Goal: Navigation & Orientation: Find specific page/section

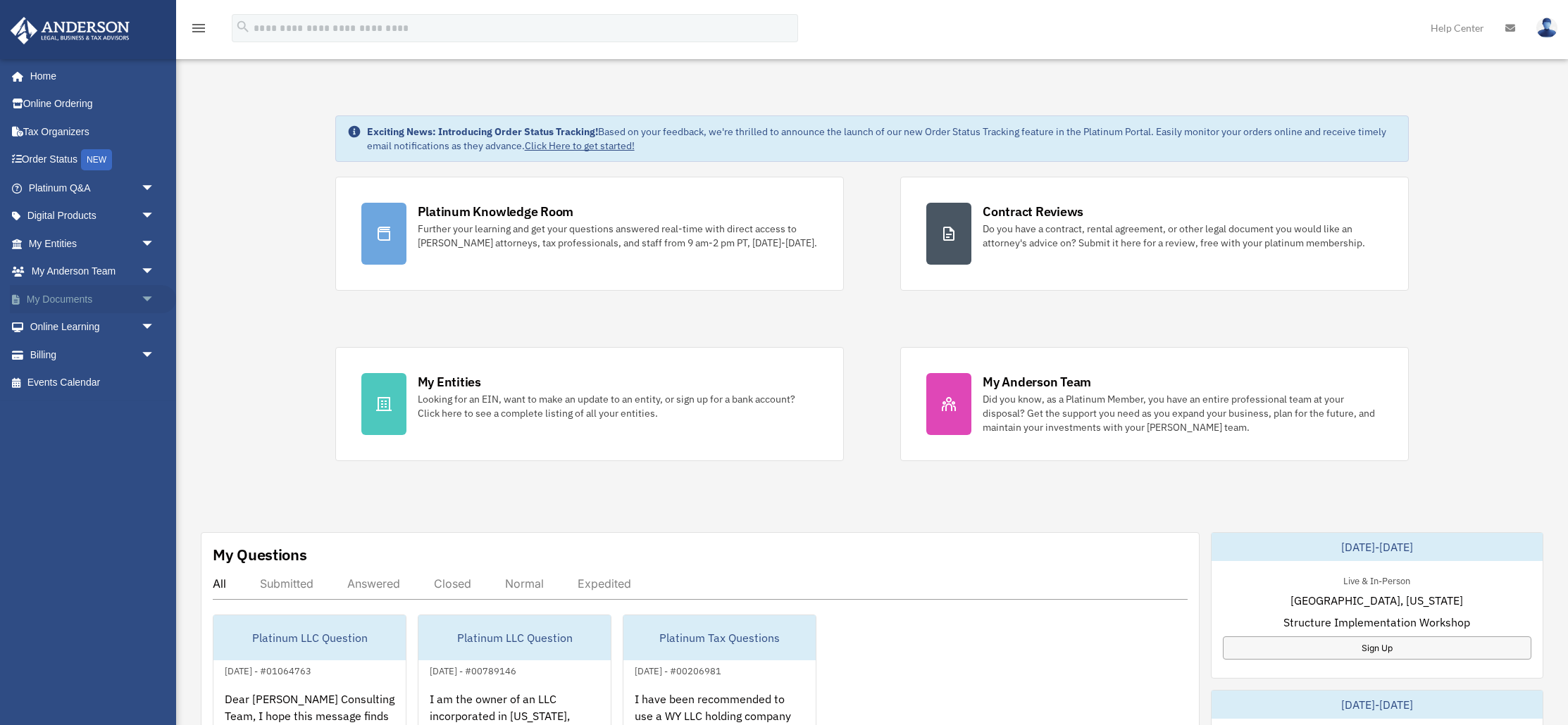
click at [47, 299] on link "My Documents arrow_drop_down" at bounding box center [93, 299] width 166 height 28
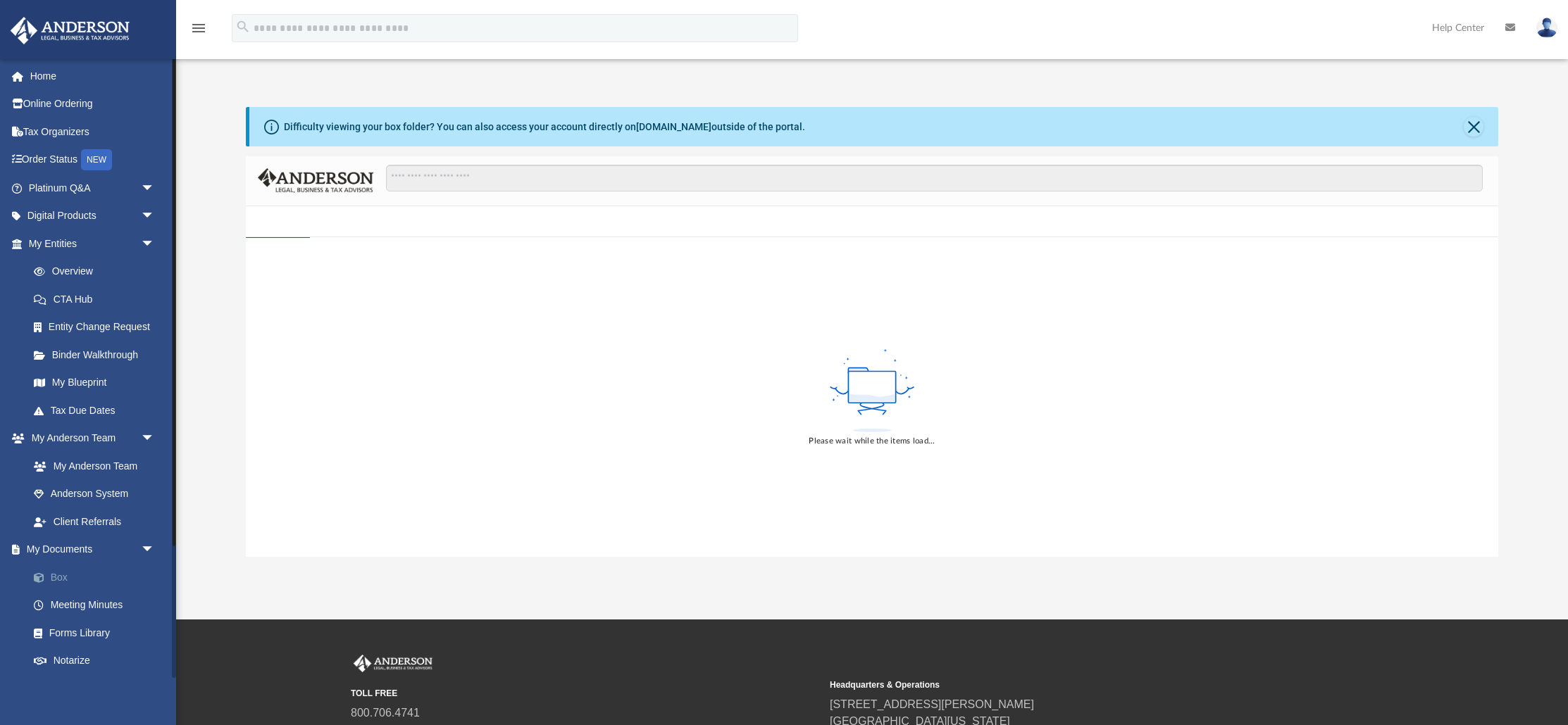
click at [56, 576] on link "Box" at bounding box center [98, 577] width 156 height 28
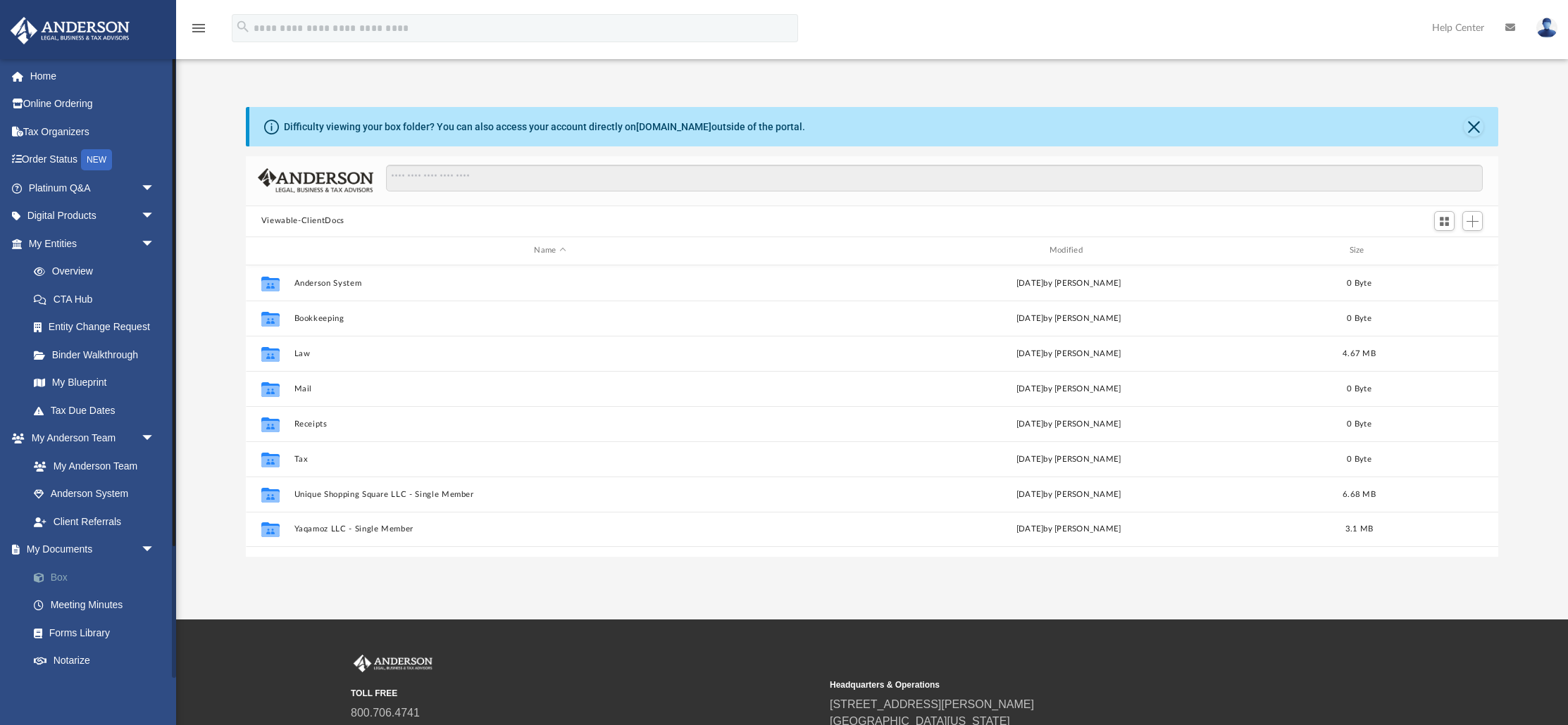
scroll to position [320, 1252]
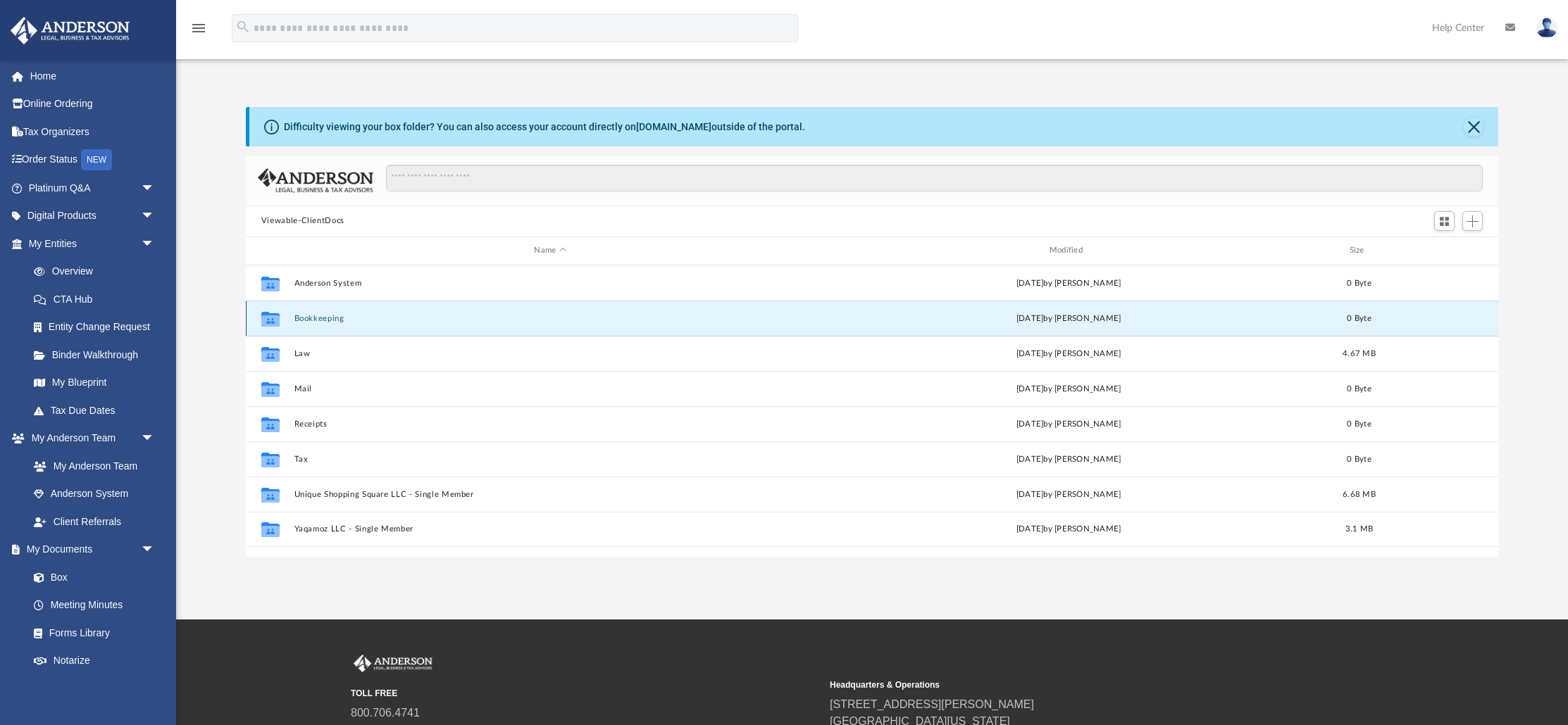
click at [316, 316] on button "Bookkeeping" at bounding box center [550, 318] width 512 height 9
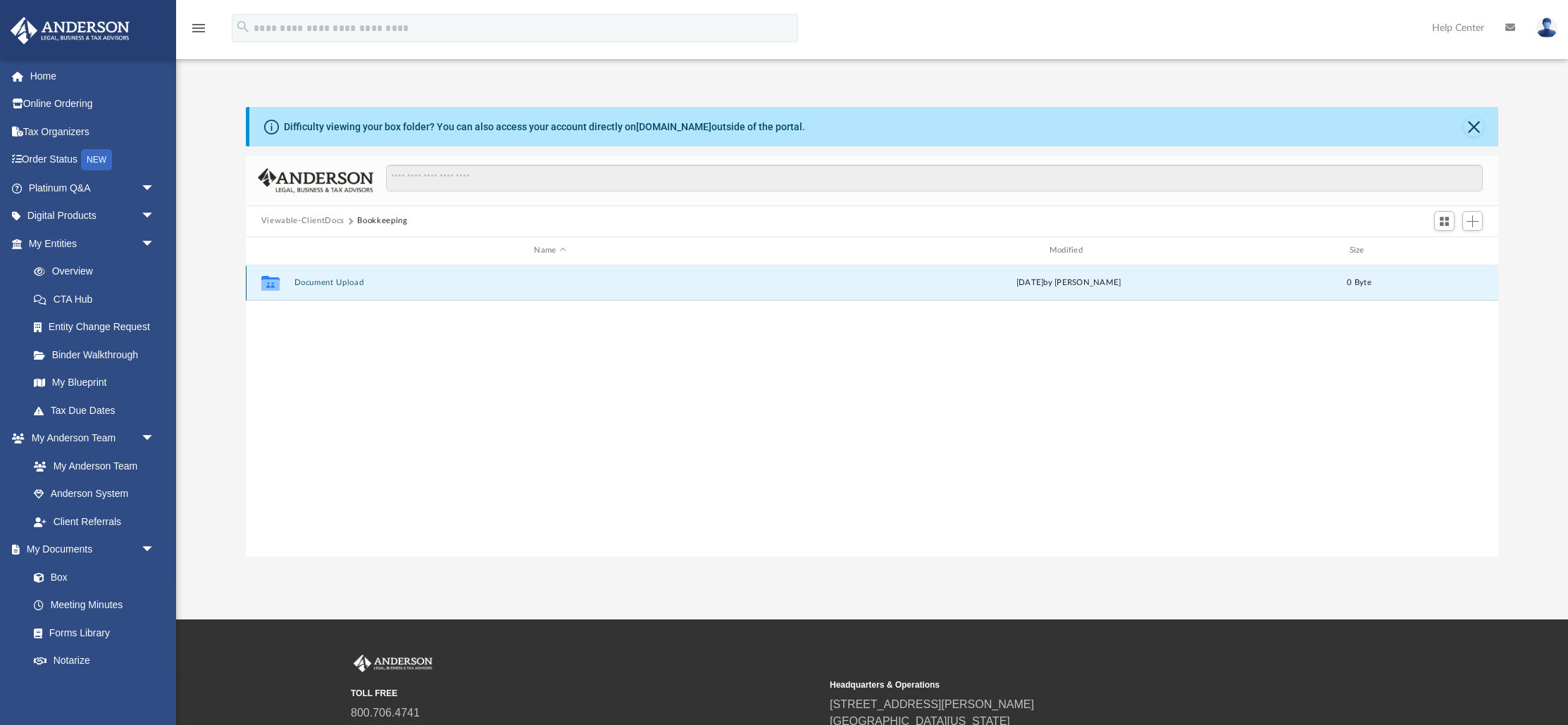
click at [317, 280] on button "Document Upload" at bounding box center [550, 282] width 512 height 9
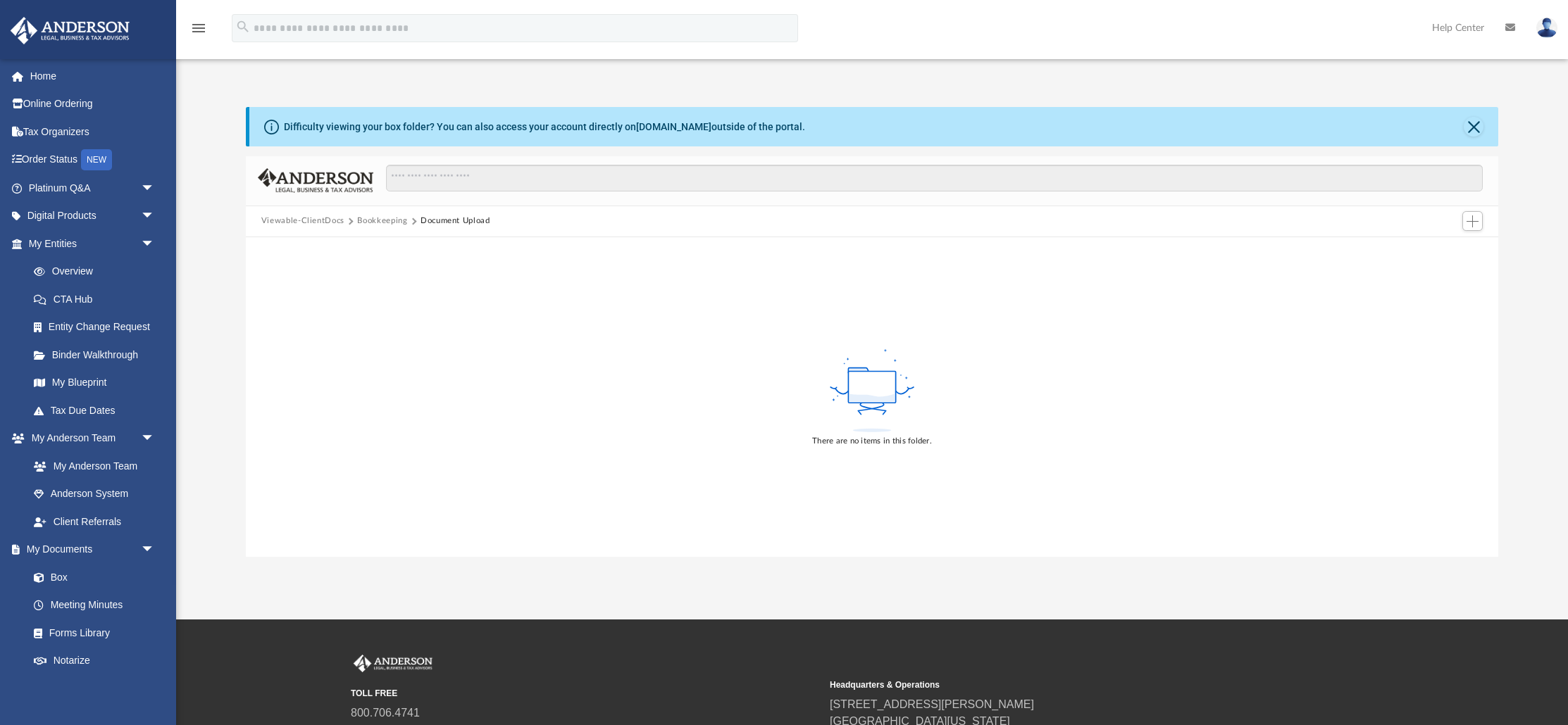
click at [368, 217] on button "Bookkeeping" at bounding box center [382, 221] width 50 height 13
click at [218, 418] on div "Difficulty viewing your box folder? You can also access your account directly o…" at bounding box center [871, 331] width 1391 height 450
click at [329, 221] on button "Viewable-ClientDocs" at bounding box center [302, 221] width 83 height 13
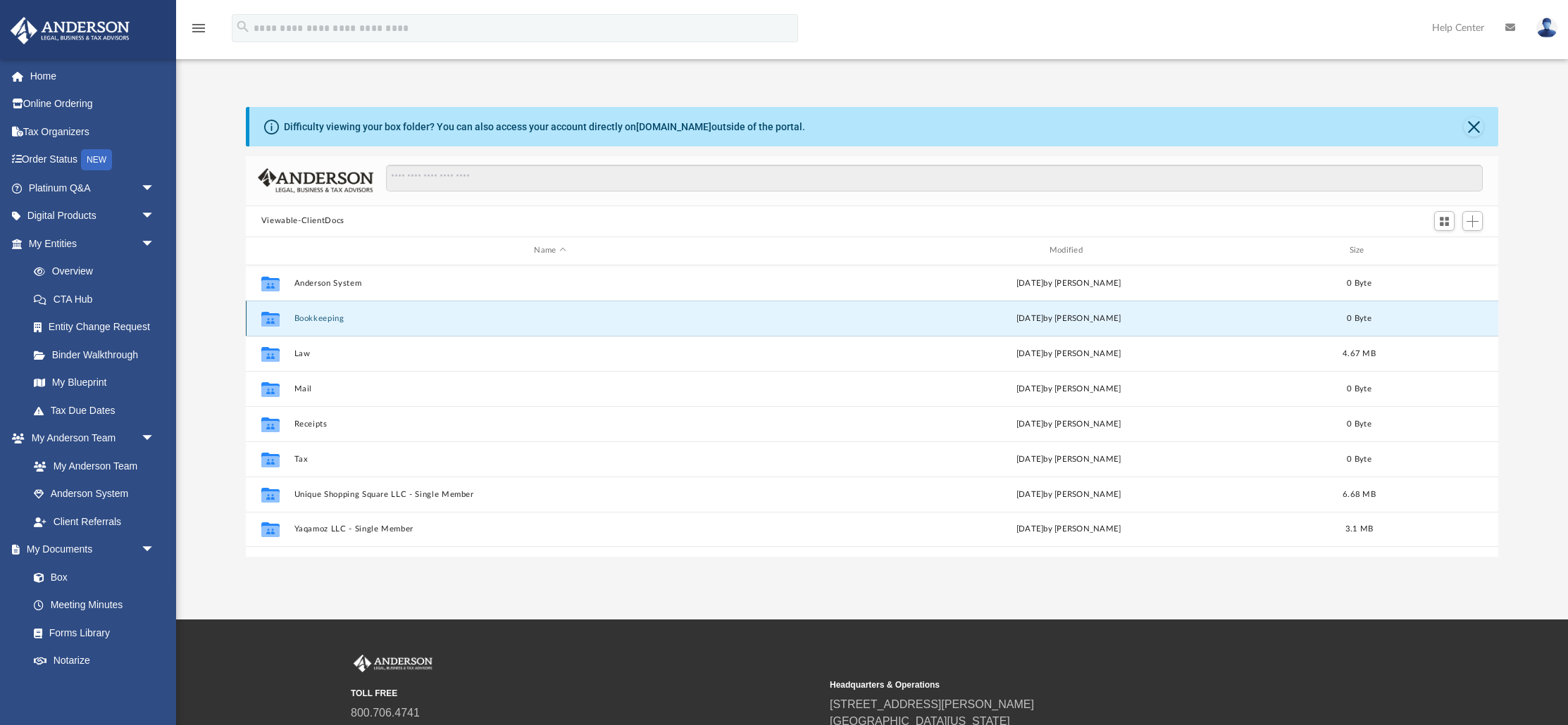
click at [311, 321] on button "Bookkeeping" at bounding box center [550, 318] width 512 height 9
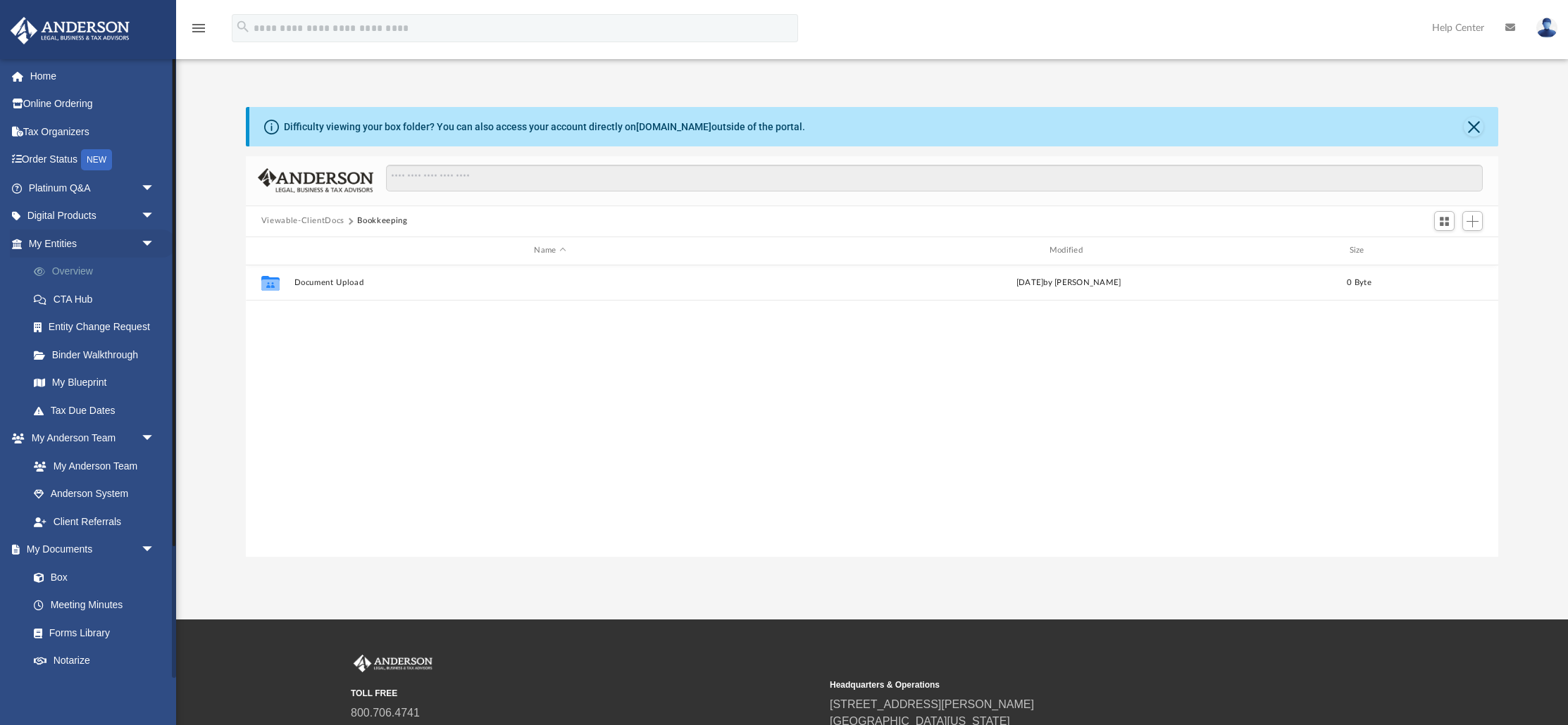
click at [77, 274] on link "Overview" at bounding box center [98, 272] width 156 height 28
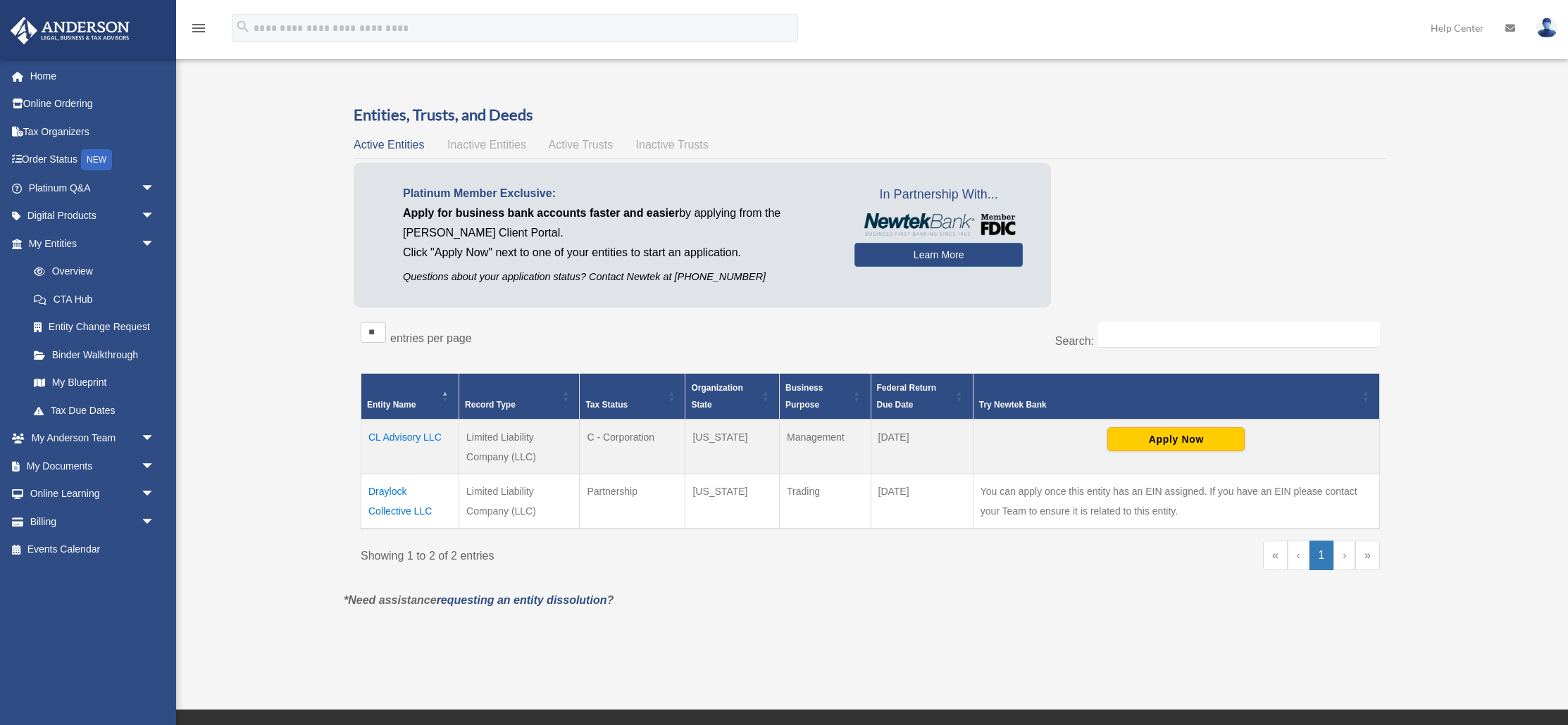
click at [397, 438] on td "CL Advisory LLC" at bounding box center [410, 446] width 98 height 55
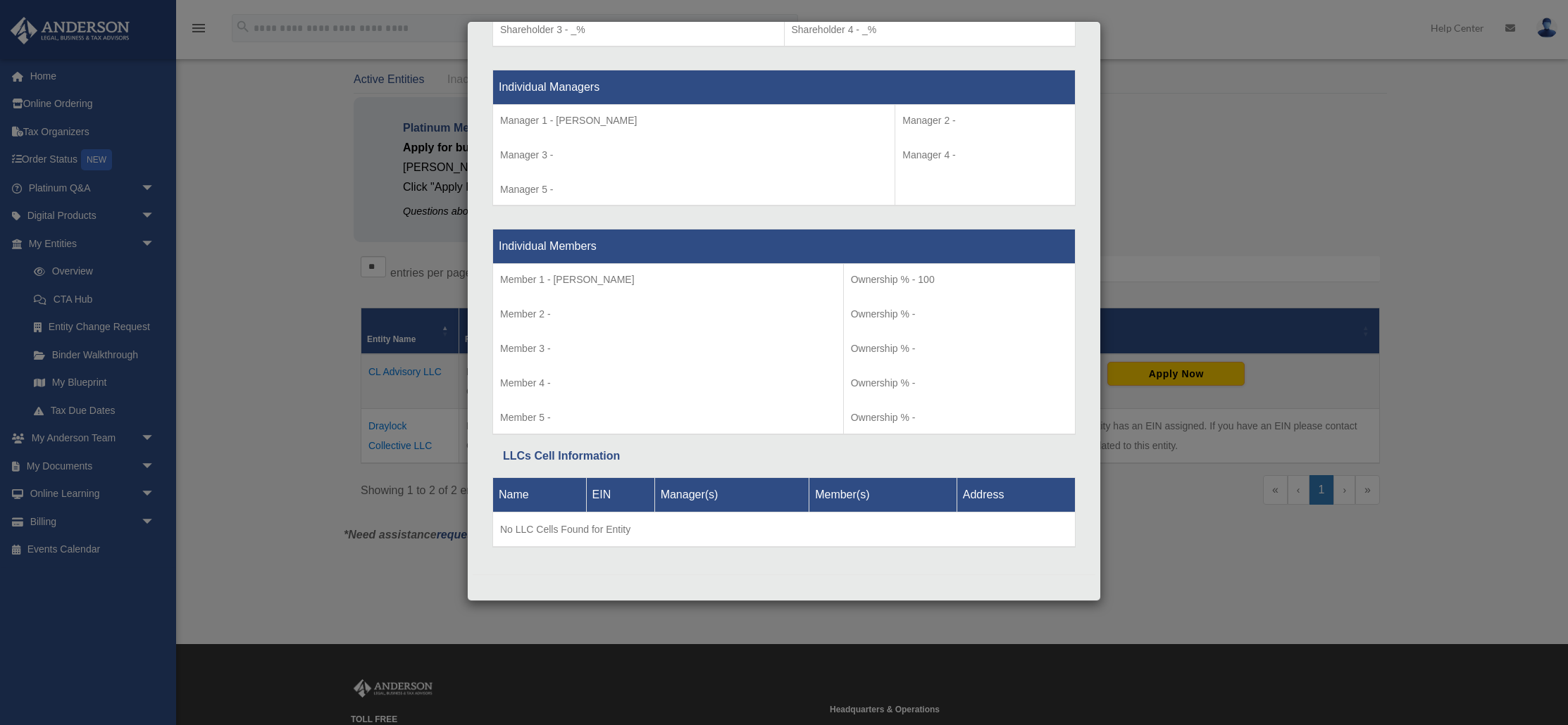
scroll to position [64, 0]
click at [277, 300] on div "Details × Articles Sent Organizational Date" at bounding box center [784, 362] width 1568 height 725
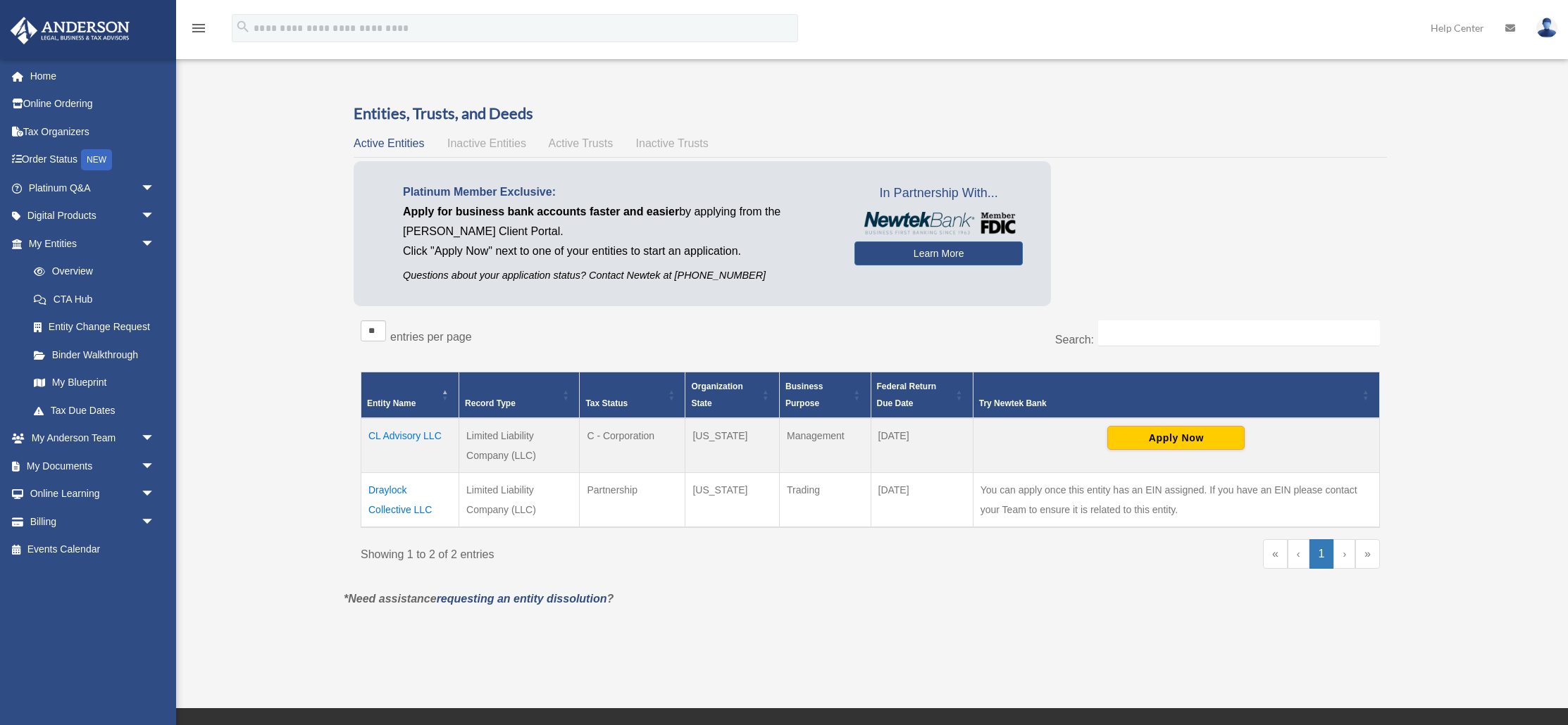
scroll to position [0, 0]
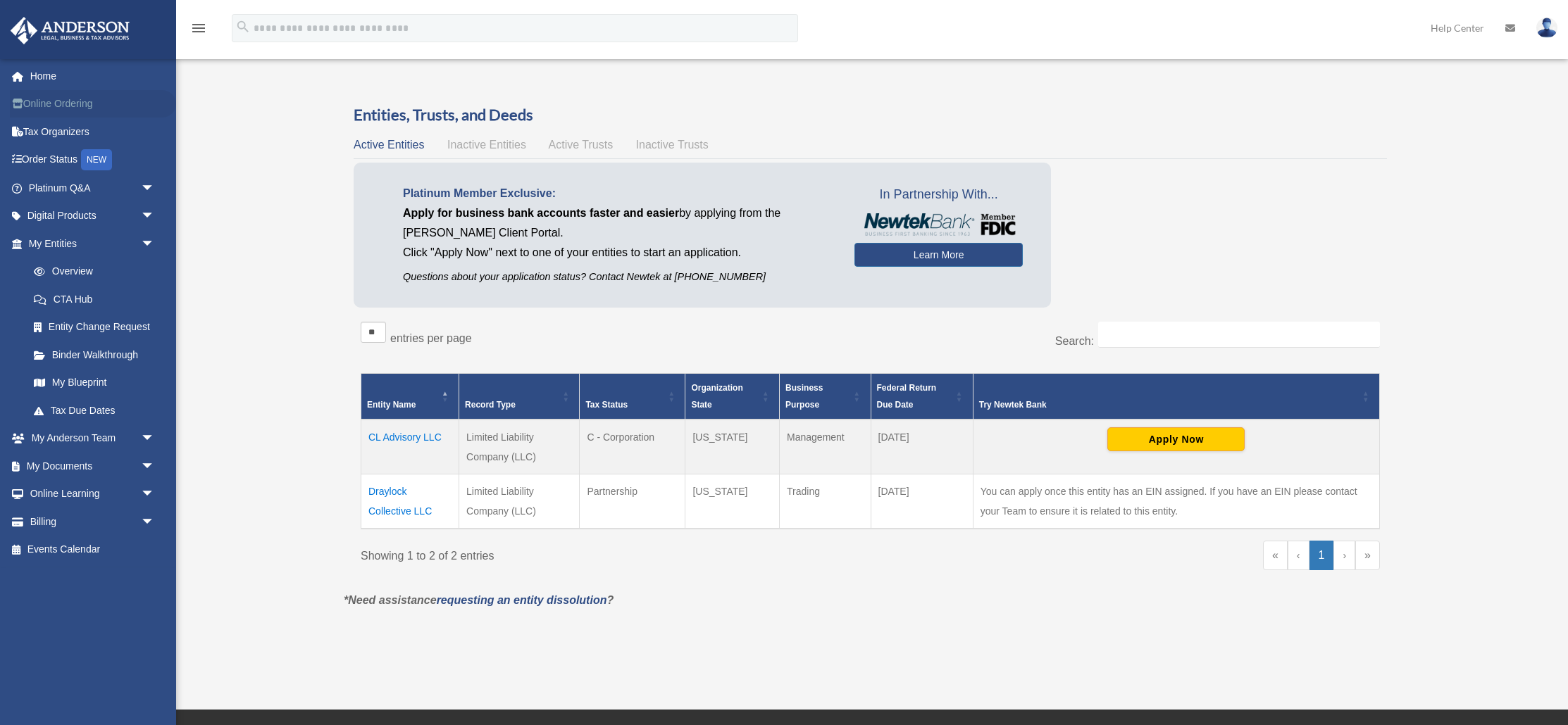
click at [64, 105] on link "Online Ordering" at bounding box center [93, 104] width 166 height 28
